Goal: Information Seeking & Learning: Learn about a topic

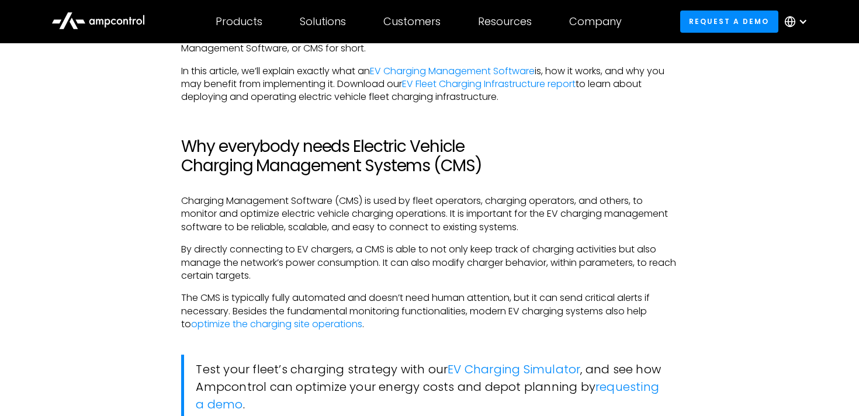
scroll to position [774, 0]
click at [531, 86] on link "EV Fleet Charging Infrastructure report" at bounding box center [488, 83] width 173 height 13
click at [515, 64] on link "EV Charging Management Software" at bounding box center [452, 70] width 165 height 13
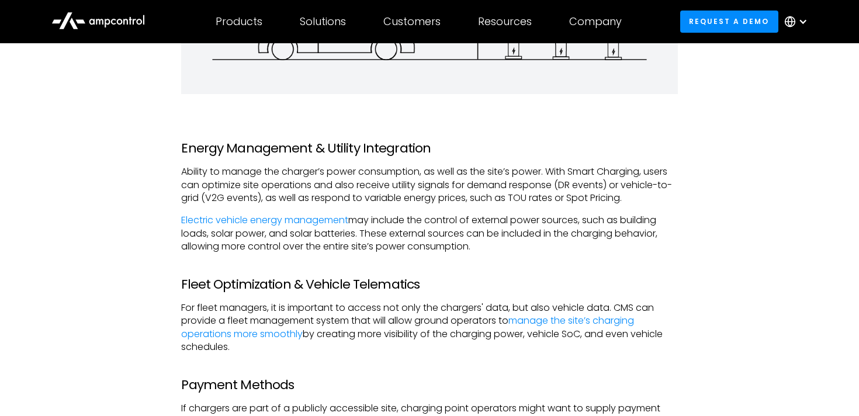
scroll to position [1521, 0]
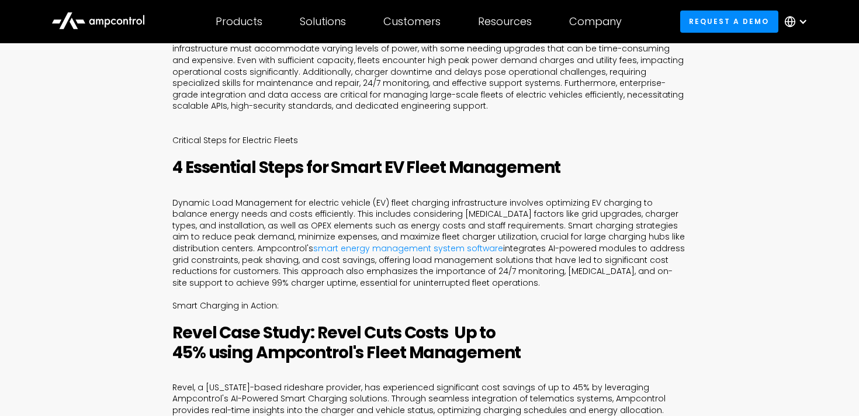
scroll to position [716, 0]
